Goal: Transaction & Acquisition: Subscribe to service/newsletter

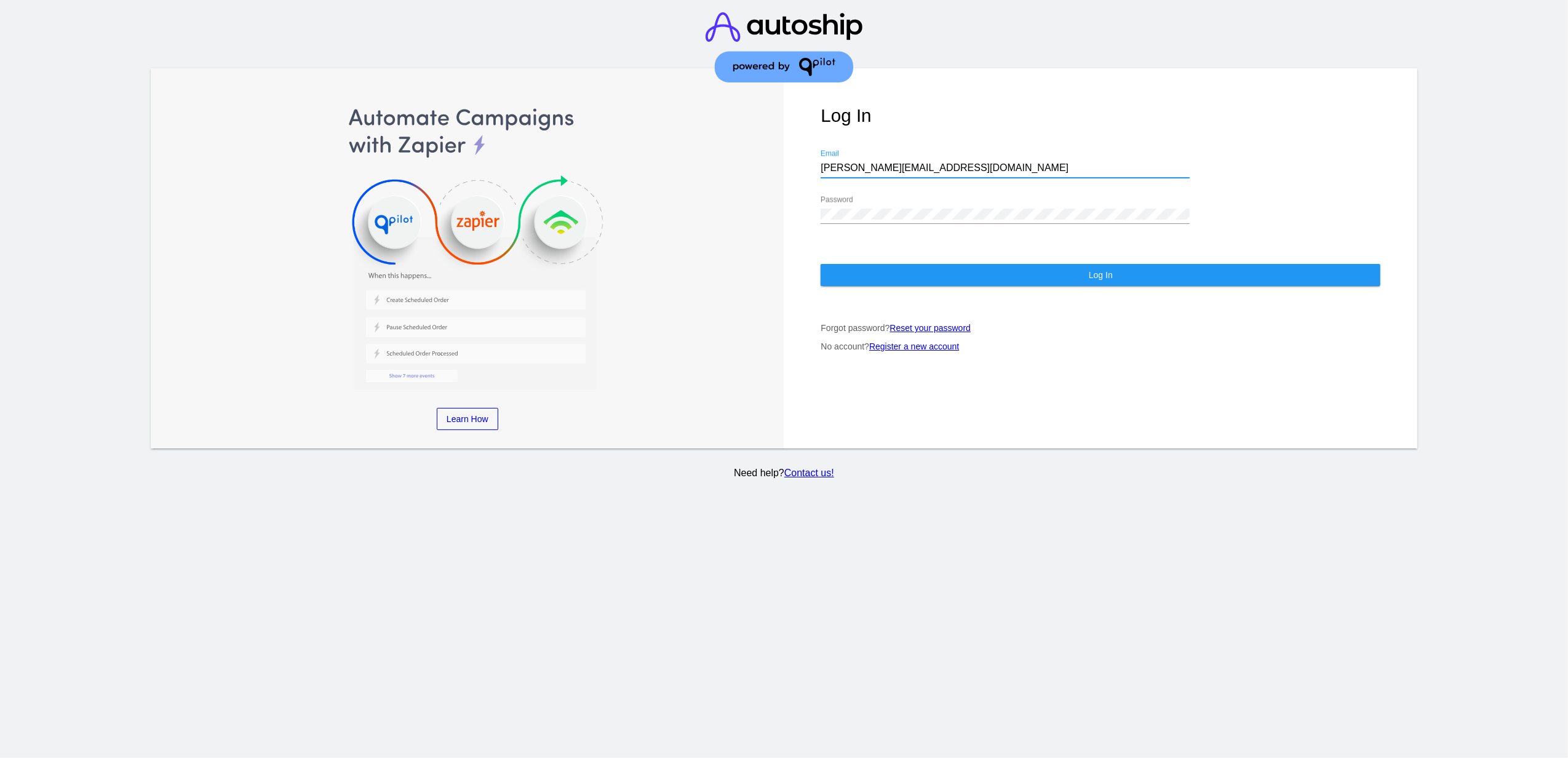
click at [1110, 162] on input "[PERSON_NAME][EMAIL_ADDRESS][DOMAIN_NAME]" at bounding box center [1005, 167] width 369 height 11
paste input "[EMAIL_ADDRESS][DOMAIN_NAME]"
type input "[EMAIL_ADDRESS][DOMAIN_NAME]"
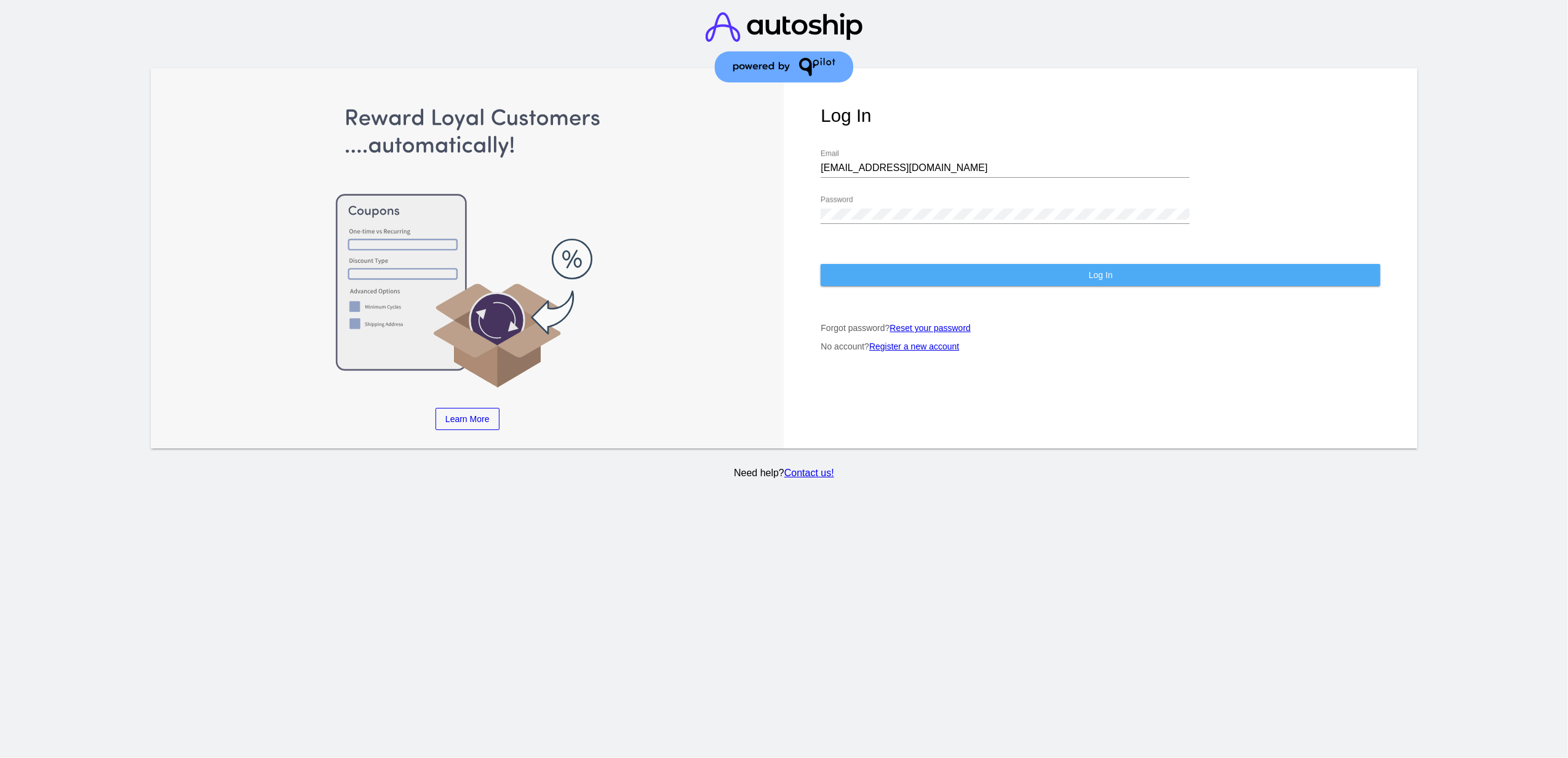
click at [844, 264] on button "Log In" at bounding box center [1100, 274] width 560 height 22
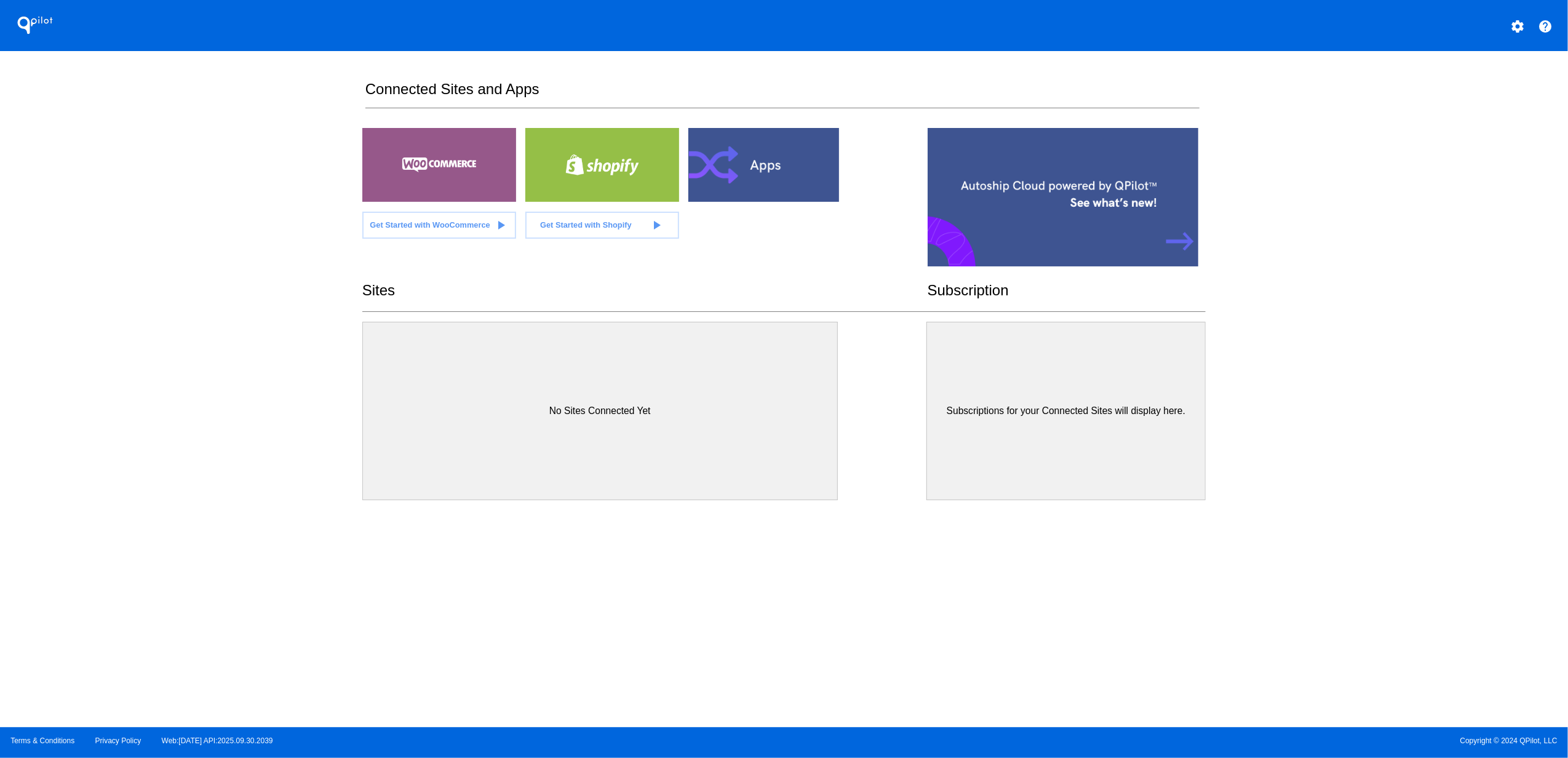
click at [1524, 21] on mat-icon "settings" at bounding box center [1518, 26] width 15 height 15
click at [1457, 31] on span "My Account" at bounding box center [1475, 32] width 51 height 11
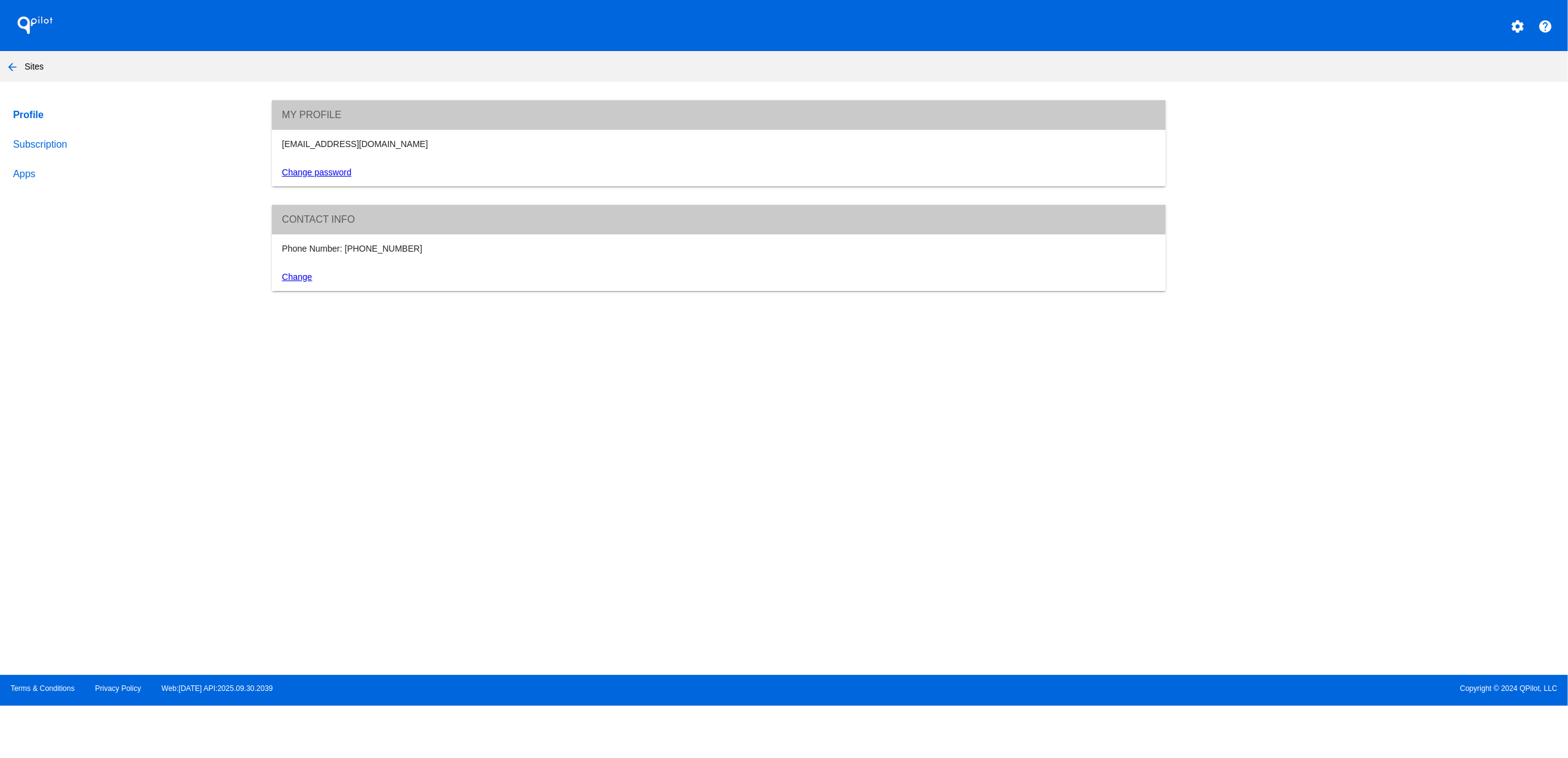
click at [35, 139] on link "Subscription" at bounding box center [131, 144] width 240 height 29
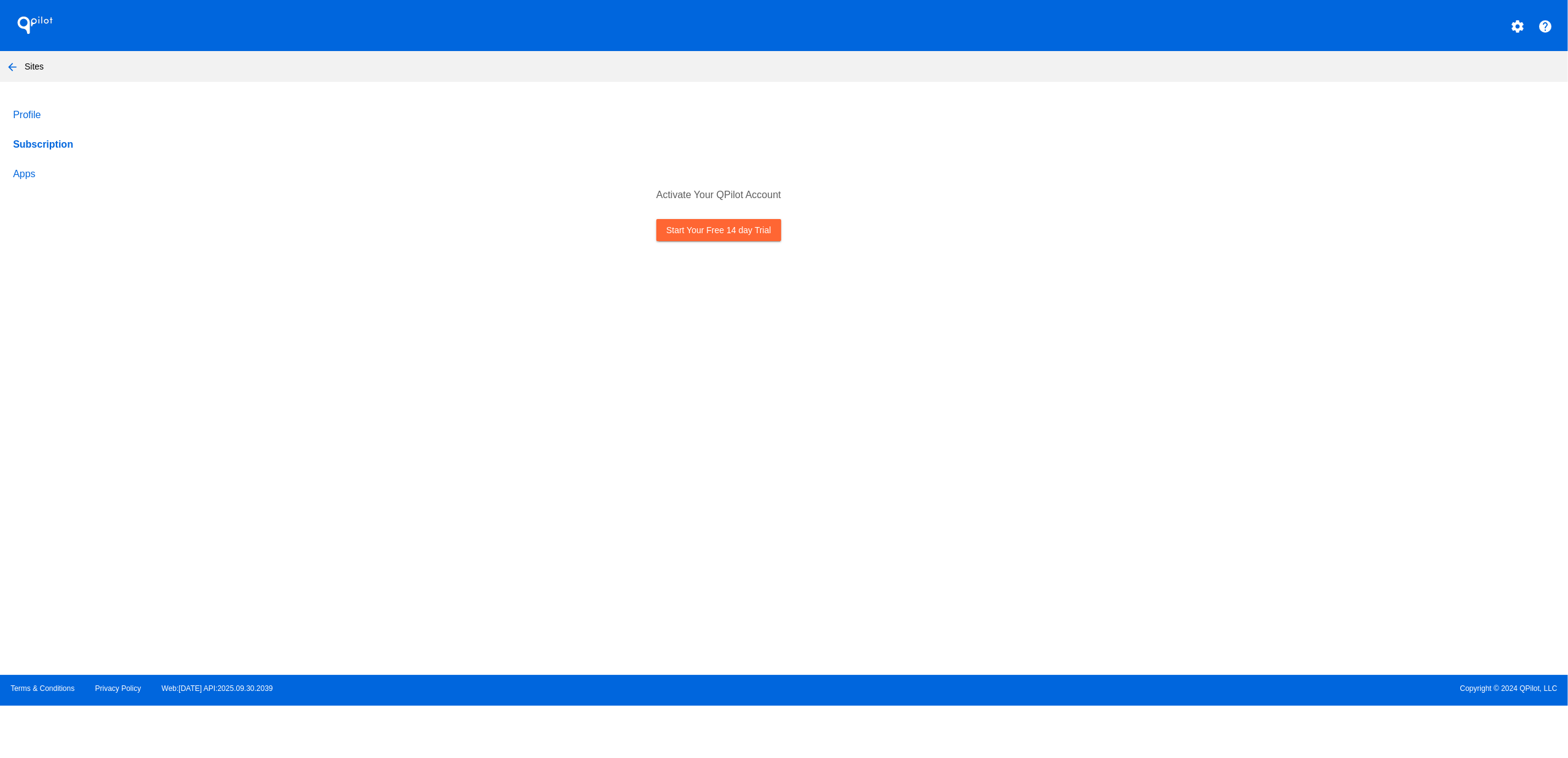
click at [772, 224] on link "Start Your Free 14 day Trial" at bounding box center [719, 230] width 124 height 22
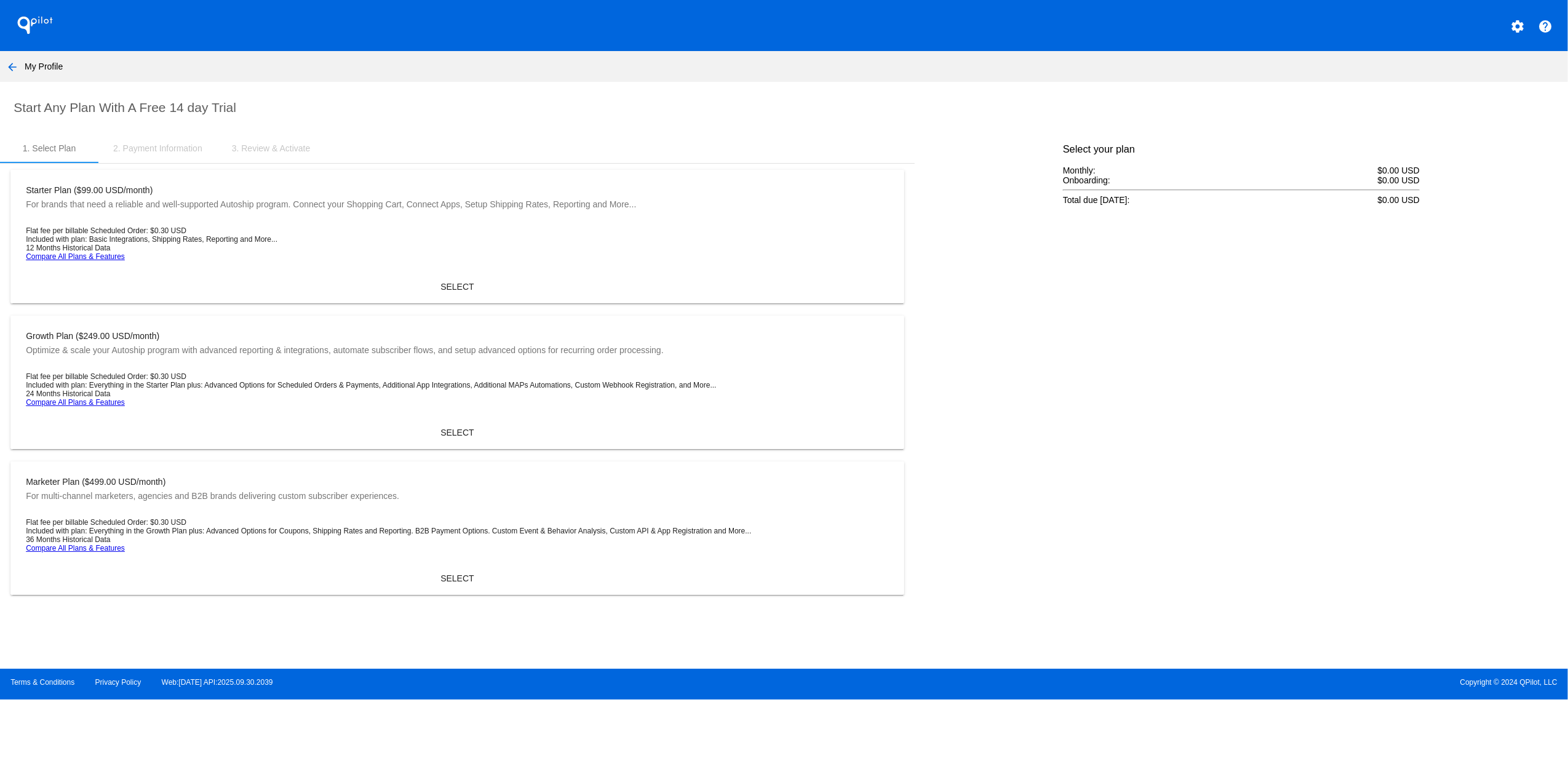
drag, startPoint x: 459, startPoint y: 589, endPoint x: 454, endPoint y: 596, distance: 8.6
click at [458, 583] on span "SELECT" at bounding box center [457, 578] width 33 height 10
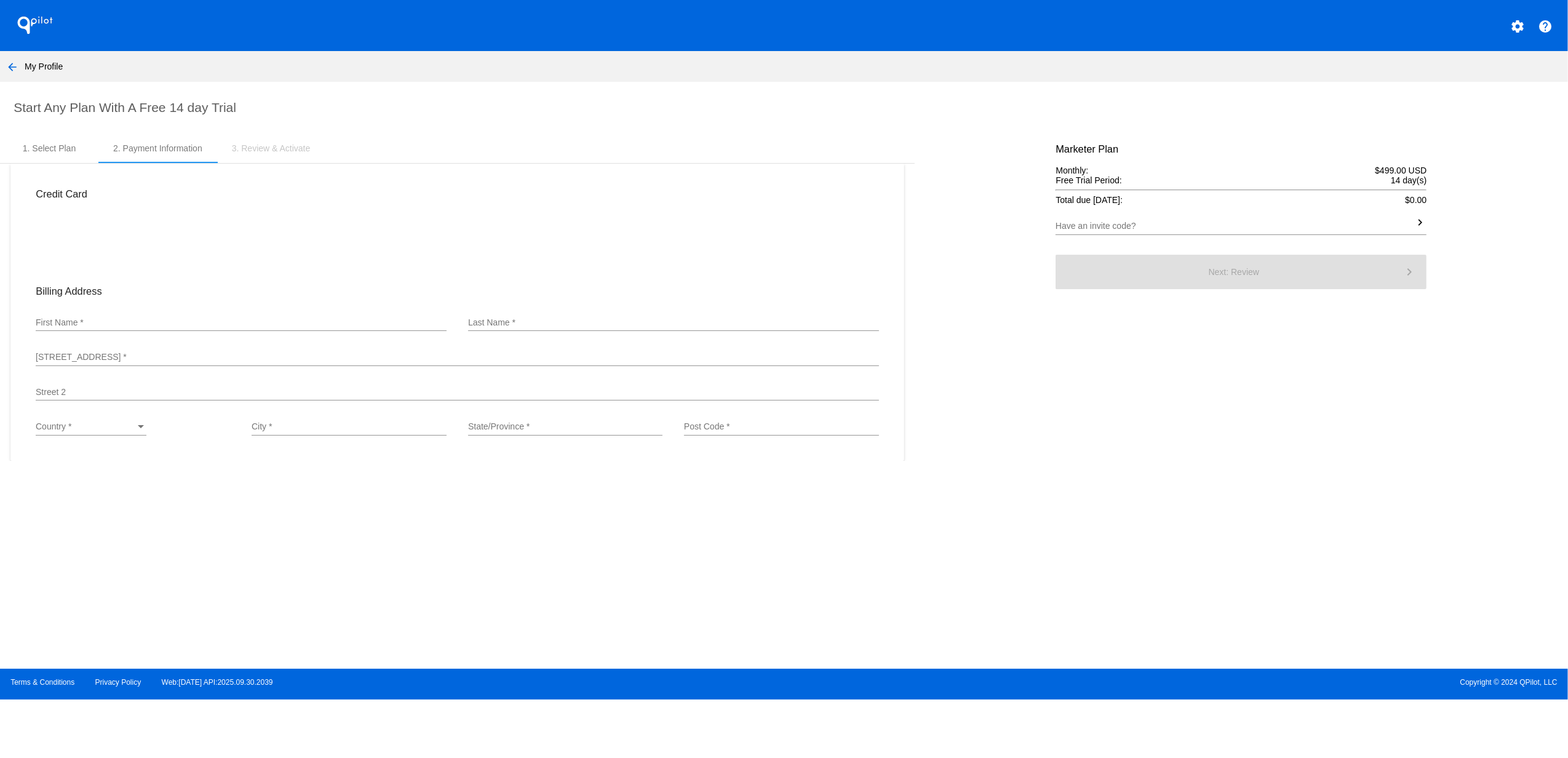
drag, startPoint x: 104, startPoint y: 337, endPoint x: 105, endPoint y: 326, distance: 11.0
click at [104, 334] on div "First Name *" at bounding box center [241, 325] width 411 height 35
click at [105, 326] on div "First Name *" at bounding box center [241, 311] width 411 height 35
click at [85, 313] on input "First Name *" at bounding box center [241, 309] width 411 height 10
type input "[PERSON_NAME]"
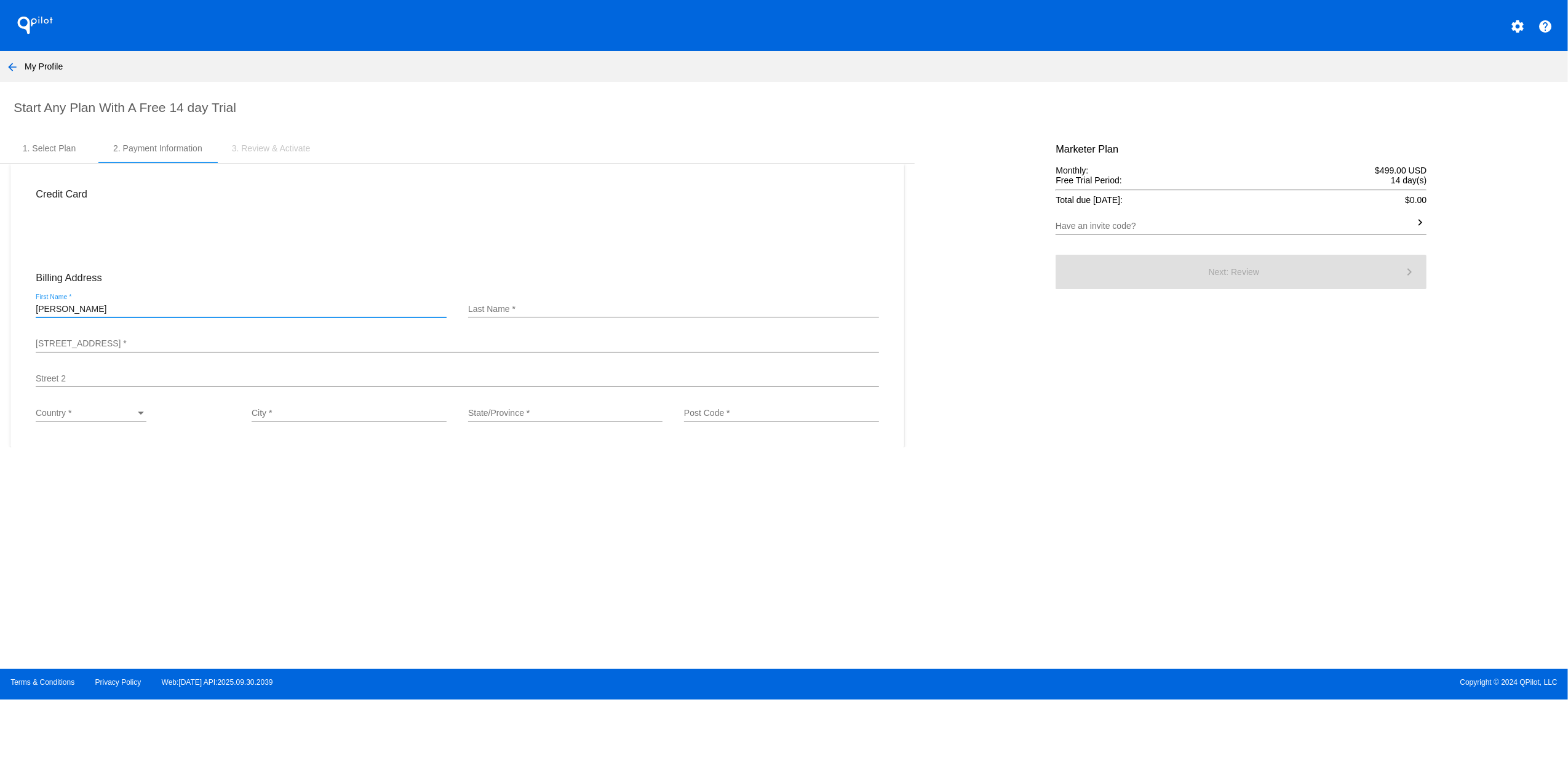
type input "[PERSON_NAME]"
type input "[STREET_ADDRESS]"
type input "Littleton"
type input "[US_STATE]"
type input "80125"
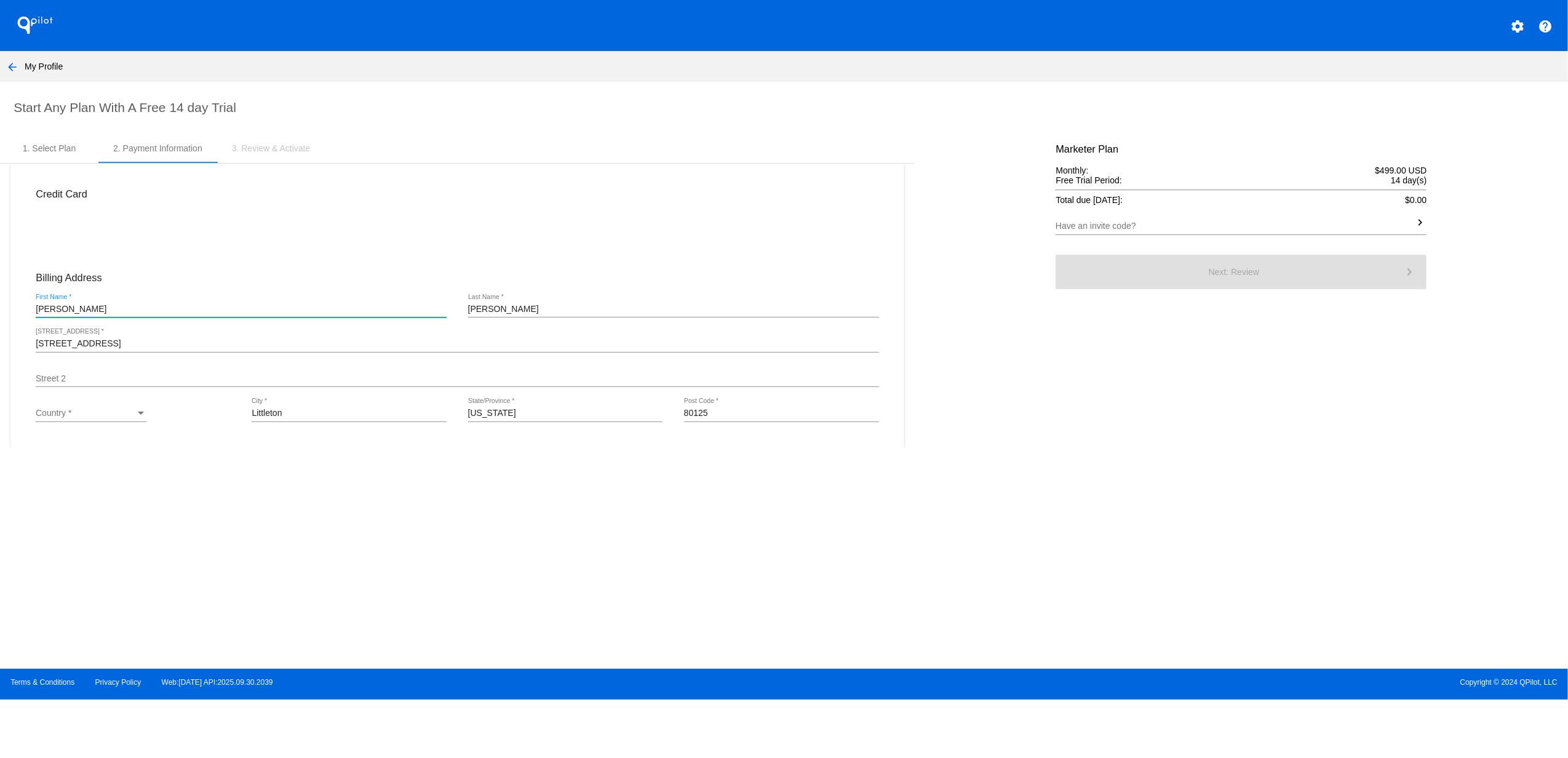
drag, startPoint x: 77, startPoint y: 426, endPoint x: 78, endPoint y: 411, distance: 15.0
click at [77, 426] on div "Country * Country *" at bounding box center [91, 415] width 111 height 35
click at [78, 411] on div "Country *" at bounding box center [85, 413] width 100 height 10
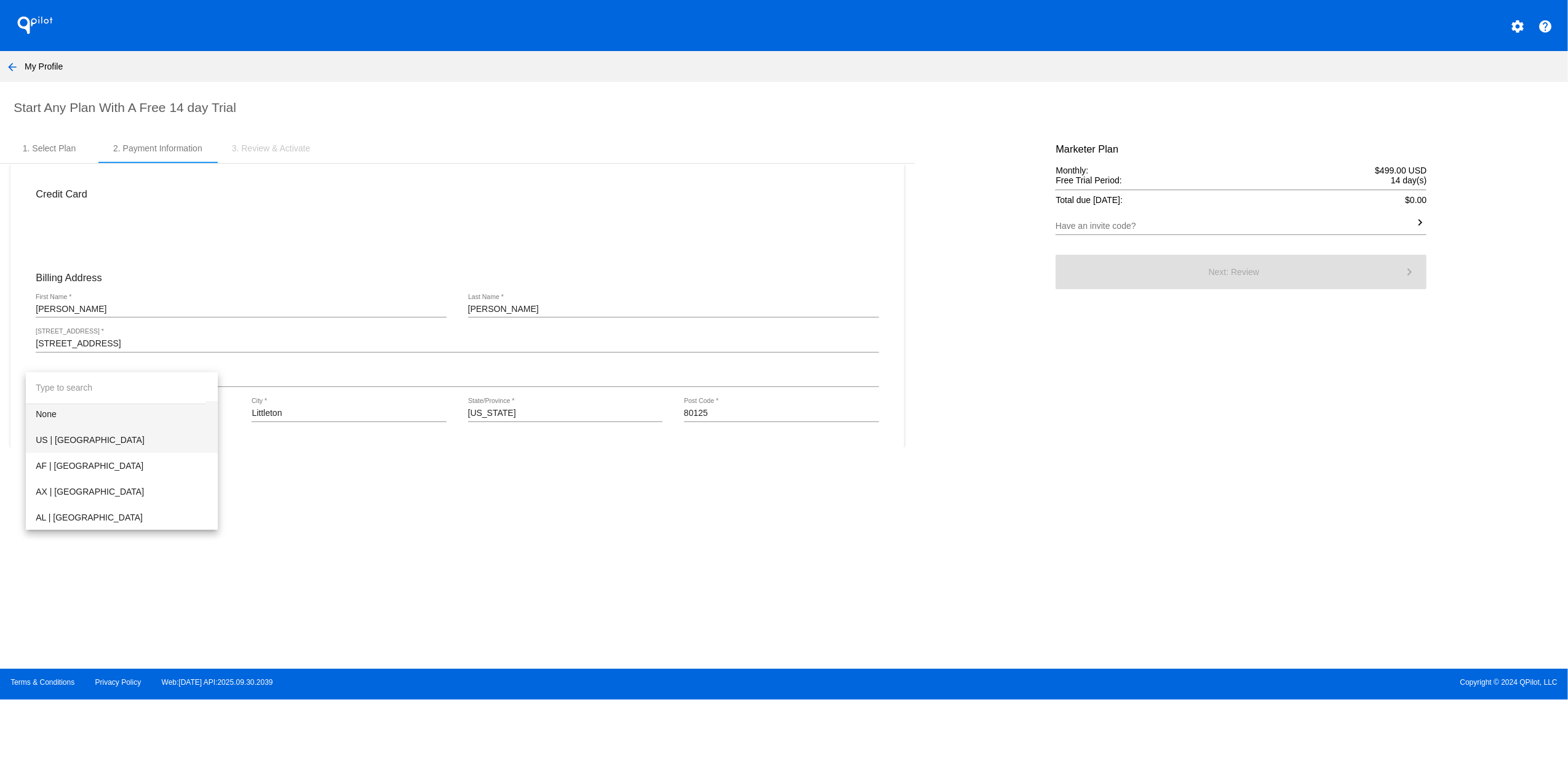
click at [87, 431] on span "US | [GEOGRAPHIC_DATA]" at bounding box center [122, 439] width 173 height 26
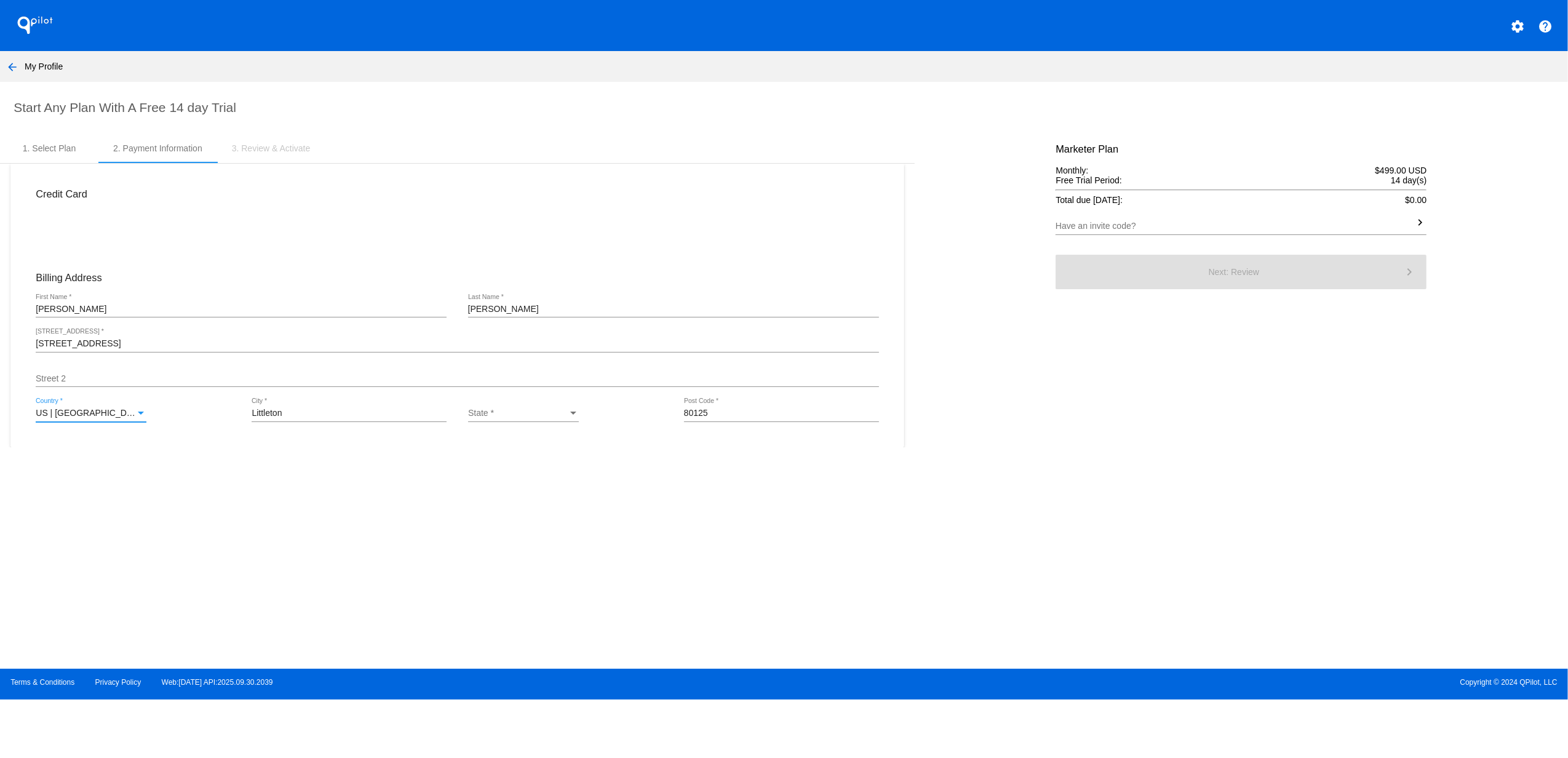
click at [1115, 228] on input "Have an invite code?" at bounding box center [1234, 226] width 358 height 10
click at [550, 410] on div "State * State *" at bounding box center [524, 409] width 111 height 24
click at [557, 449] on span "CO | [US_STATE]" at bounding box center [550, 452] width 164 height 26
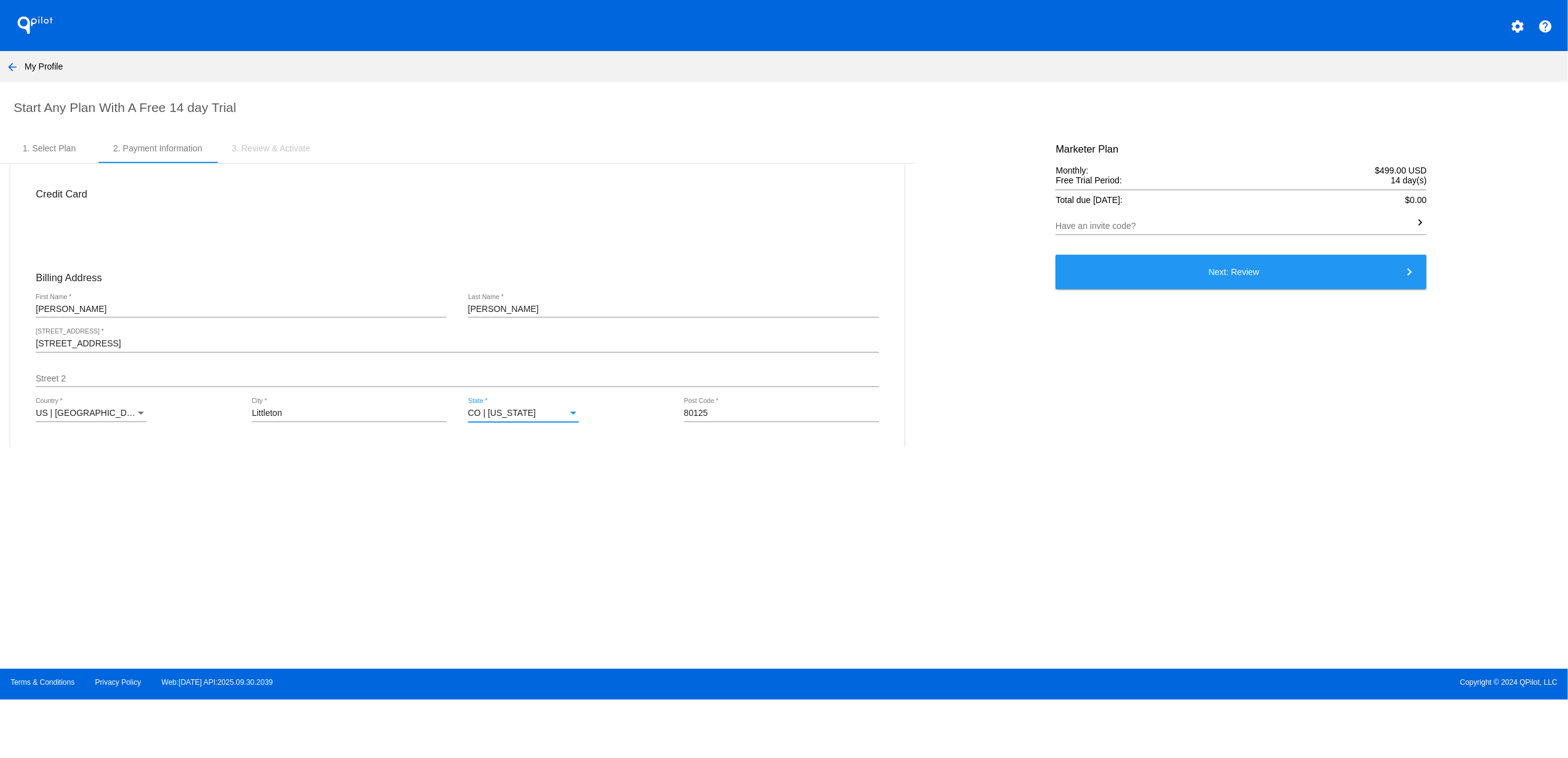
click at [1226, 271] on span "Next: Review keyboard_arrow_right" at bounding box center [1234, 271] width 50 height 10
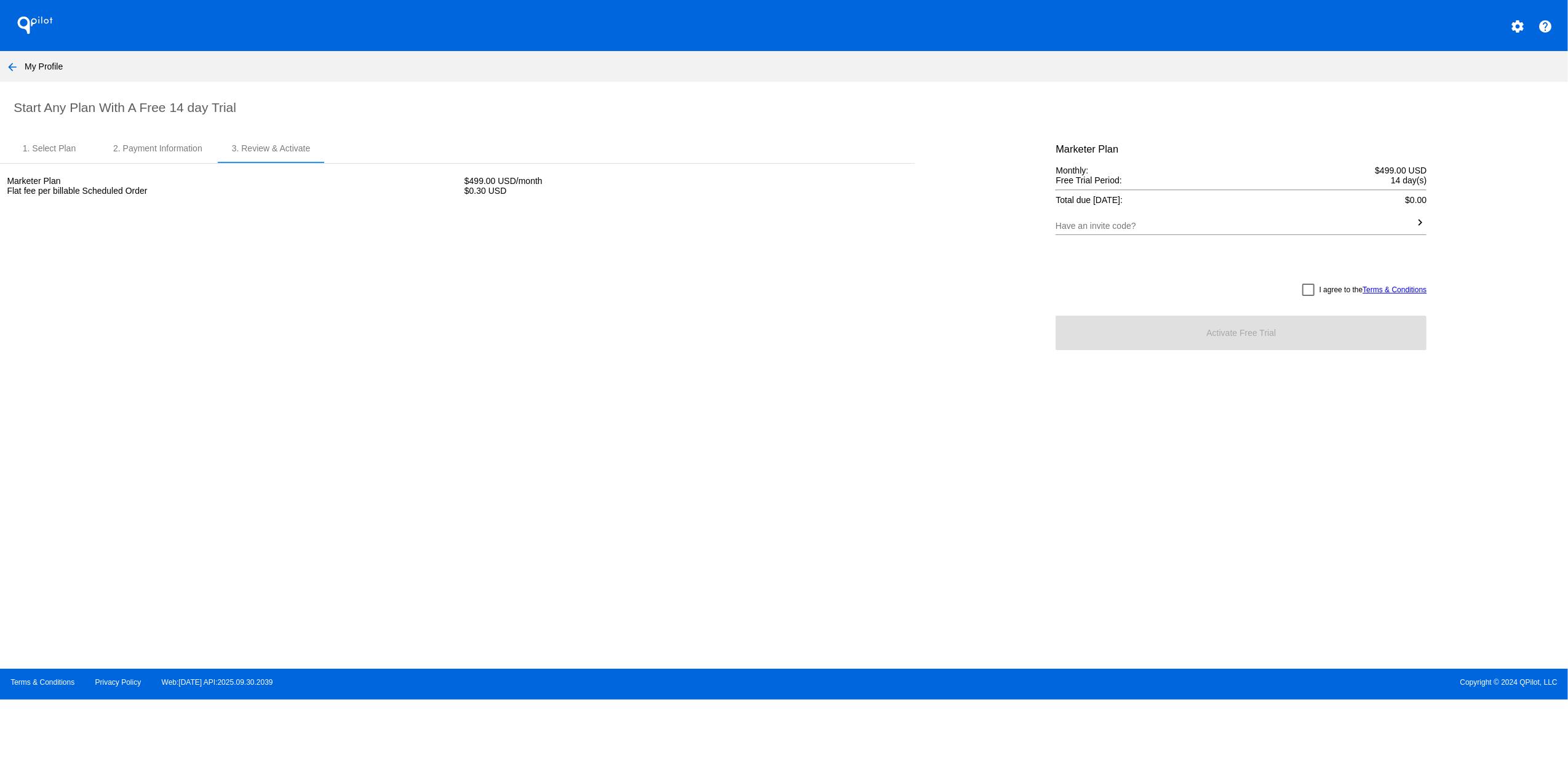
click at [1128, 481] on section "Start Any Plan With A Free 14 day Trial 1. Select Plan 2. Payment Information 3…" at bounding box center [784, 365] width 1568 height 568
click at [1310, 296] on div at bounding box center [1308, 289] width 13 height 13
click at [1309, 297] on input "I agree to the Terms & Conditions" at bounding box center [1308, 296] width 1 height 1
checkbox input "true"
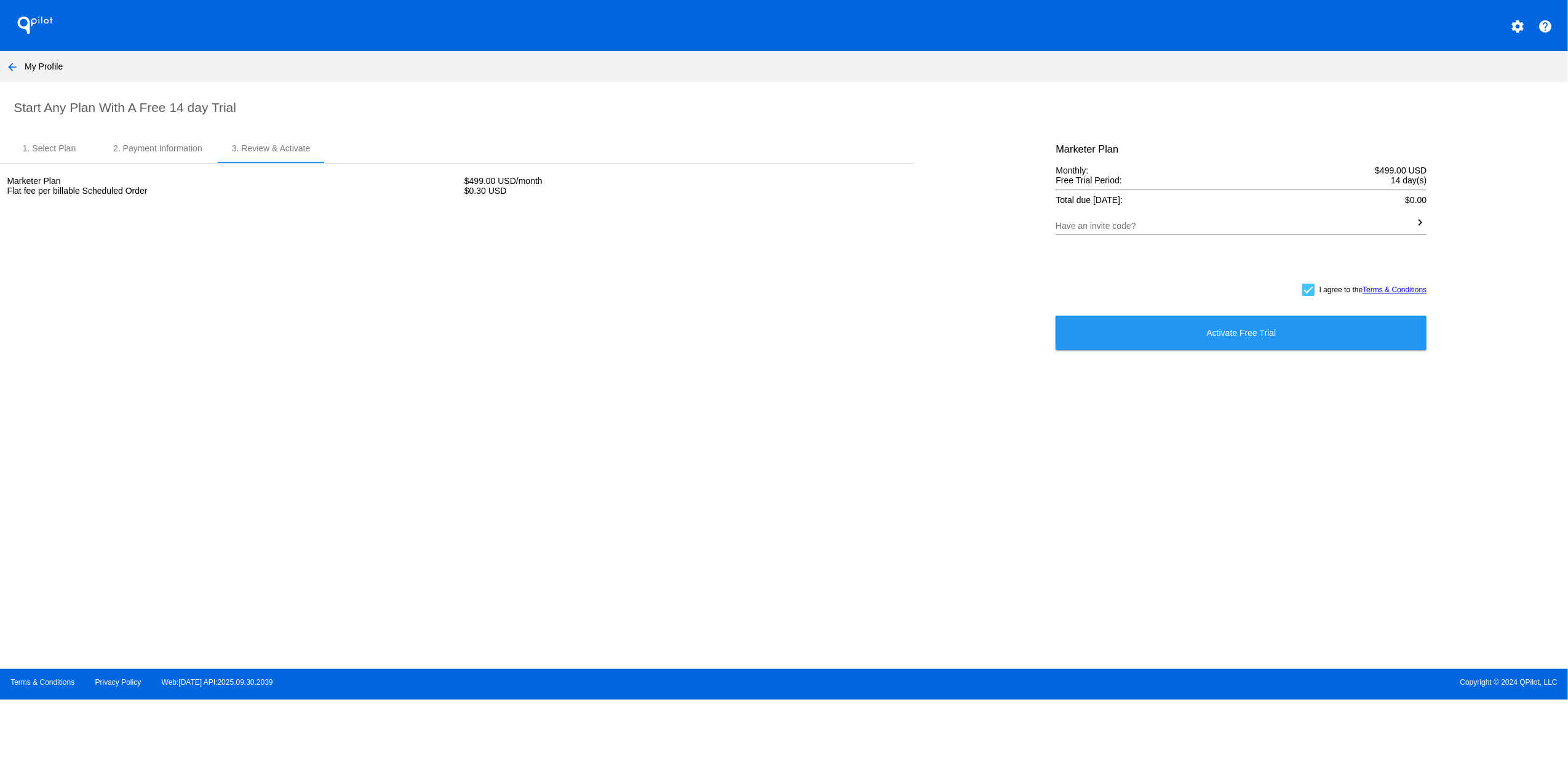
click at [1313, 329] on button "Activate Free Trial" at bounding box center [1241, 332] width 371 height 35
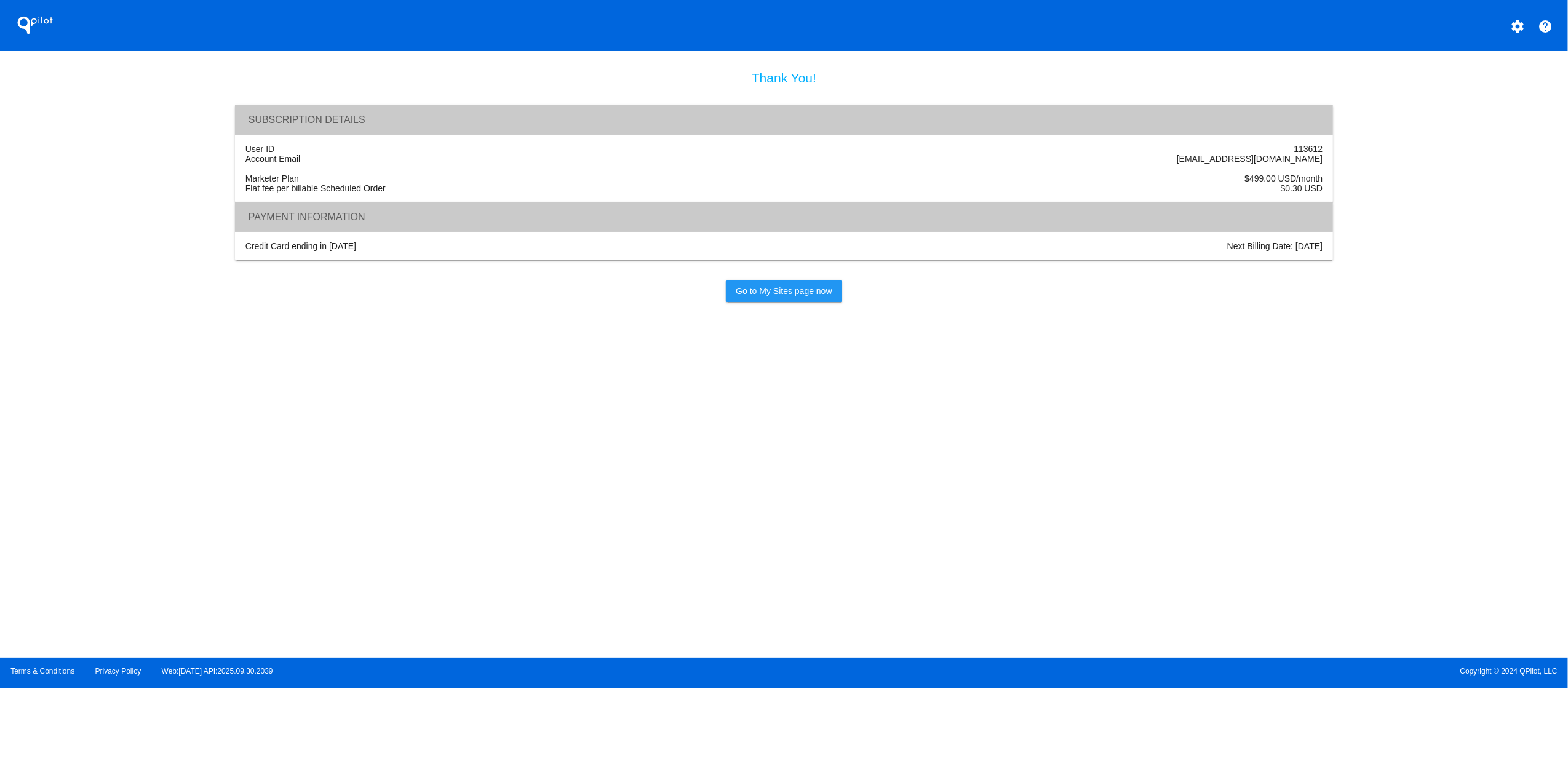
click at [1507, 426] on section "Thank You! Subscription Details User ID 113612 Account Email [EMAIL_ADDRESS][DO…" at bounding box center [784, 355] width 1568 height 568
click at [818, 296] on span "Go to My Sites page now" at bounding box center [784, 291] width 96 height 10
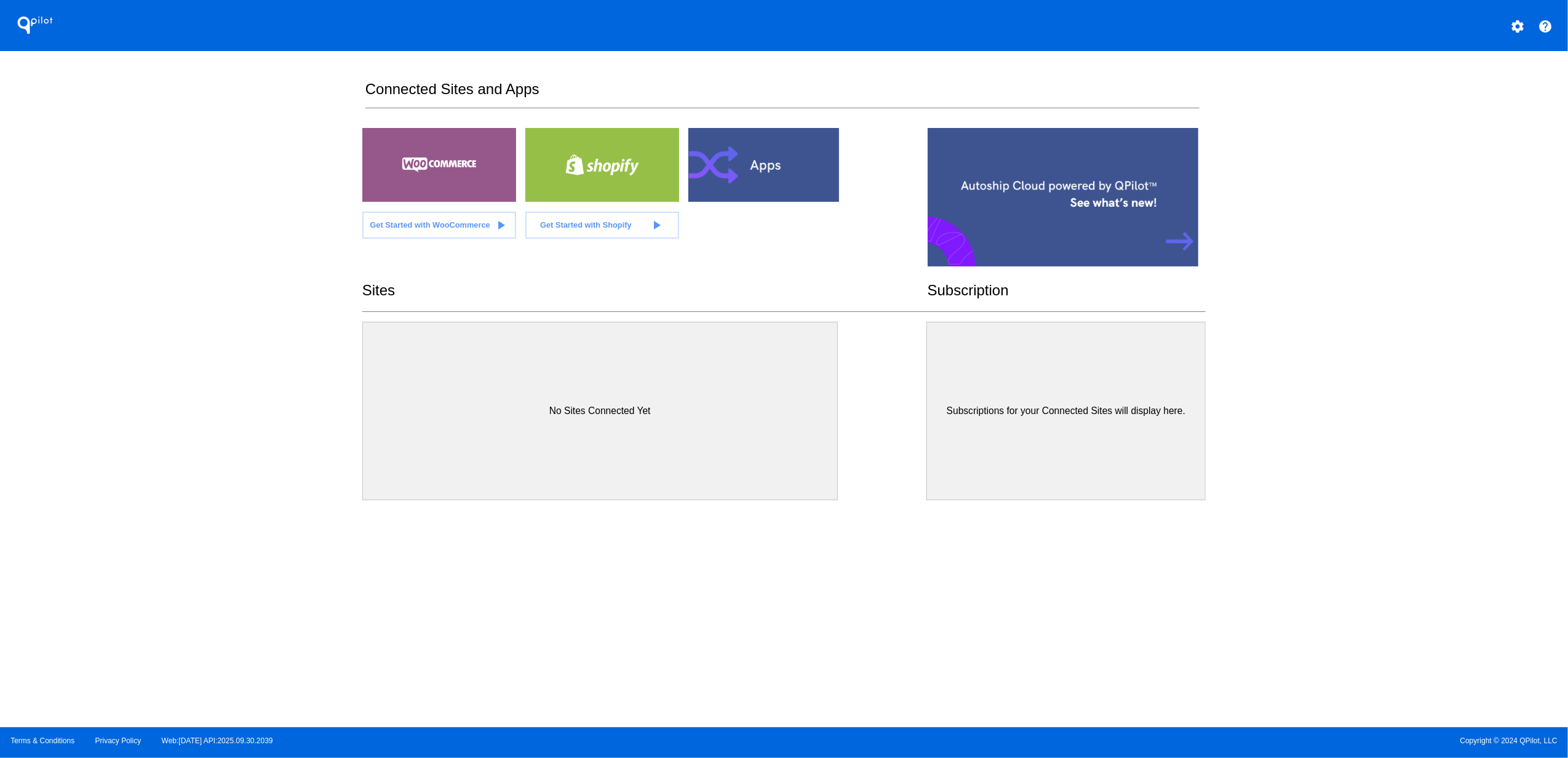
click at [1523, 25] on mat-icon "settings" at bounding box center [1518, 26] width 15 height 15
click at [1336, 74] on div at bounding box center [784, 379] width 1568 height 758
click at [1516, 14] on button "settings" at bounding box center [1518, 24] width 24 height 24
